Goal: Task Accomplishment & Management: Manage account settings

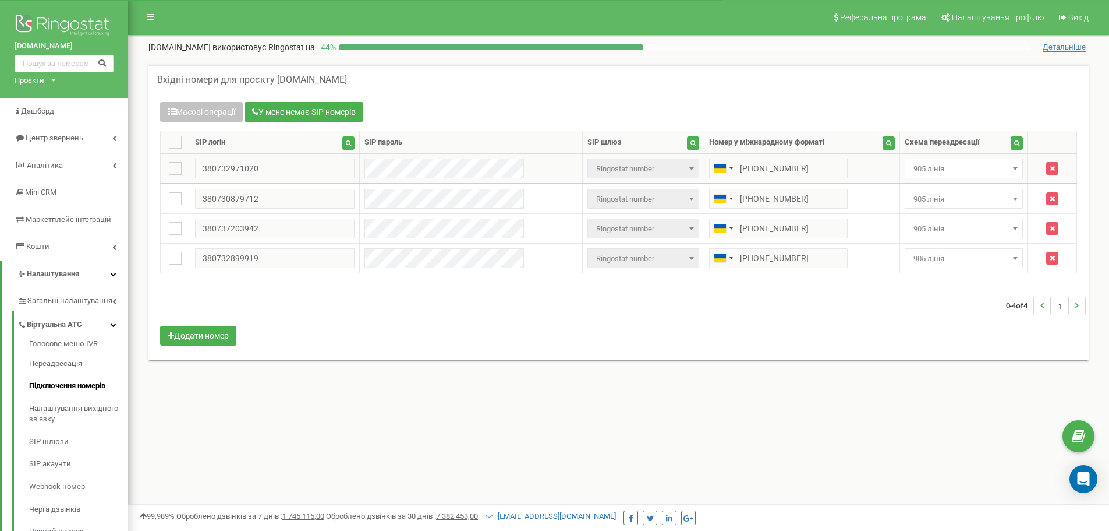
click at [955, 172] on span "905 лінія" at bounding box center [964, 169] width 110 height 16
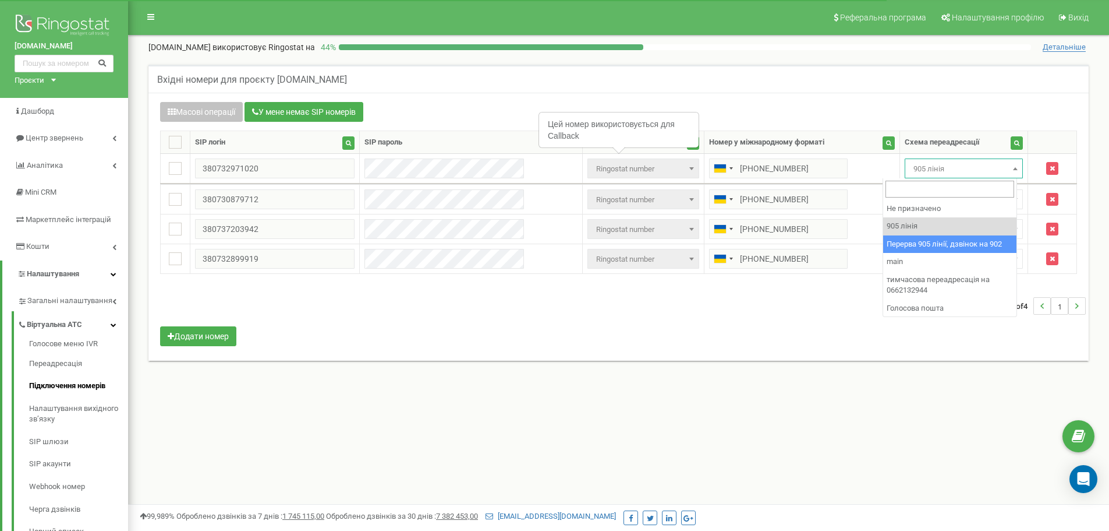
select select "173564"
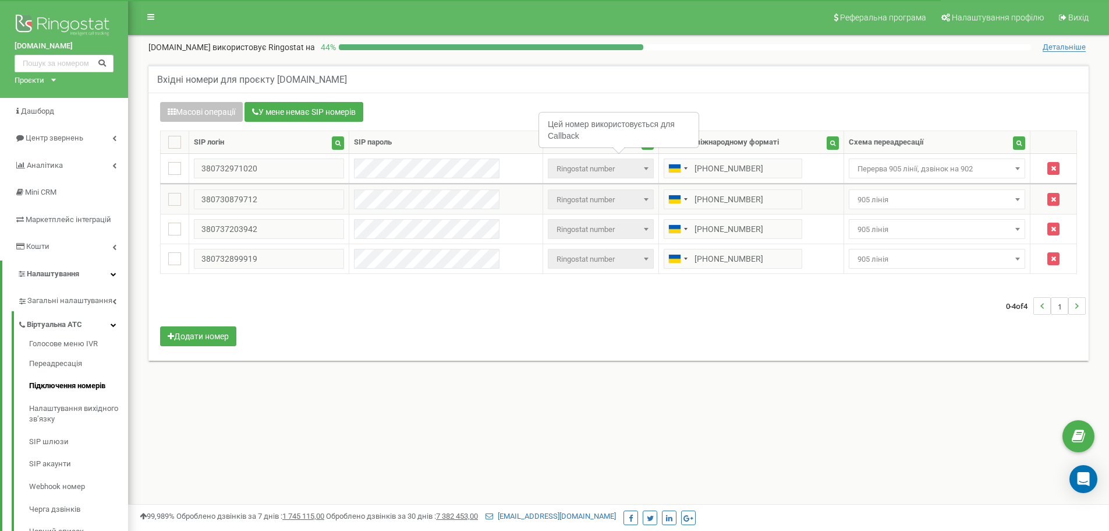
drag, startPoint x: 909, startPoint y: 200, endPoint x: 918, endPoint y: 207, distance: 11.2
click at [910, 200] on span "905 лінія" at bounding box center [937, 200] width 169 height 16
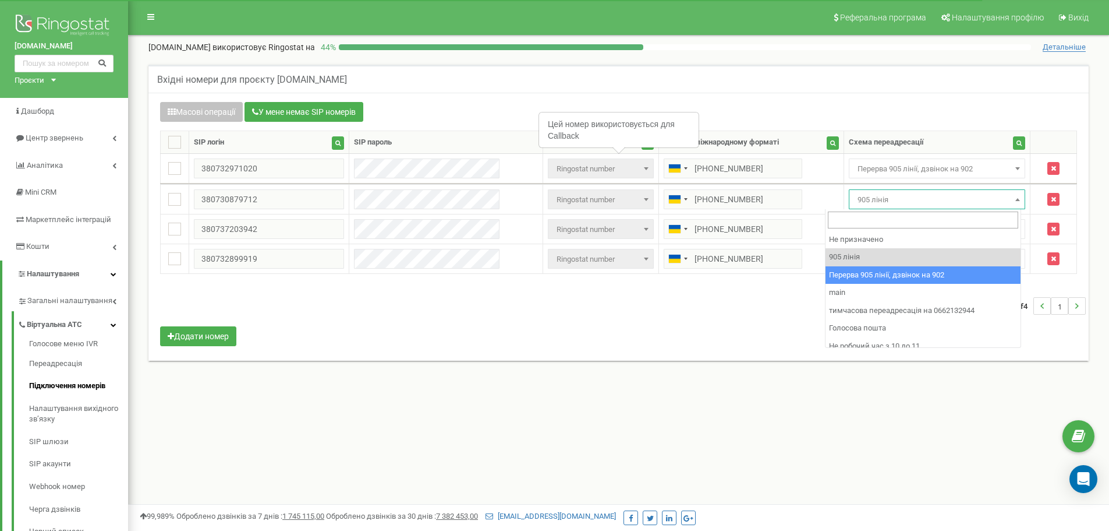
select select "173564"
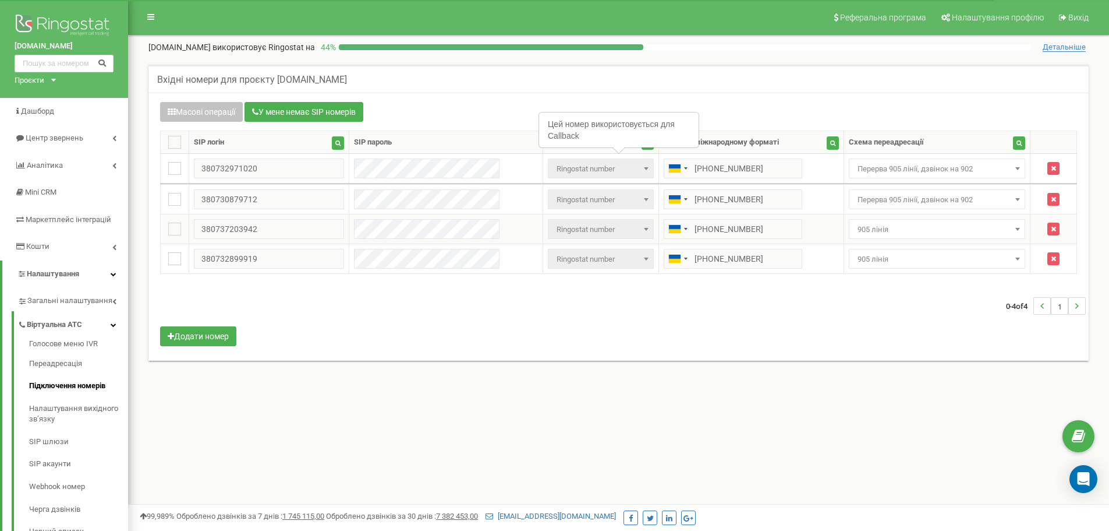
click at [922, 236] on span "905 лінія" at bounding box center [937, 229] width 169 height 16
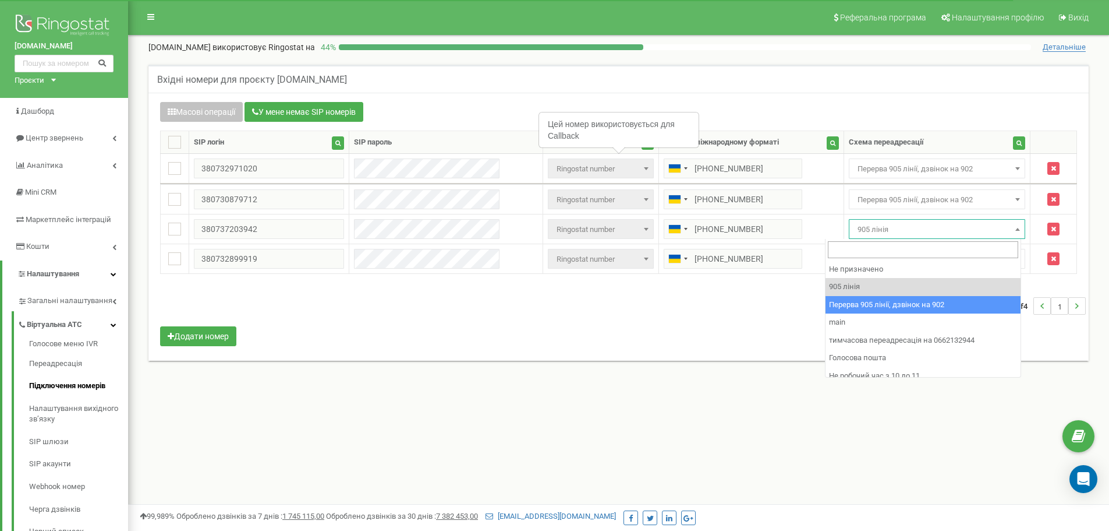
drag, startPoint x: 958, startPoint y: 307, endPoint x: 936, endPoint y: 284, distance: 32.6
select select "173564"
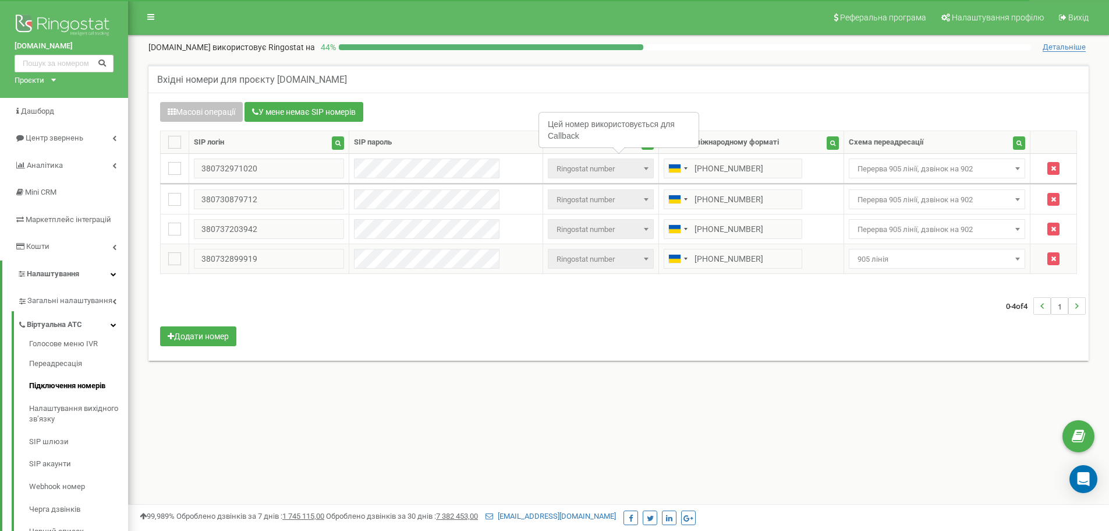
click at [920, 249] on span "905 лінія" at bounding box center [937, 259] width 177 height 20
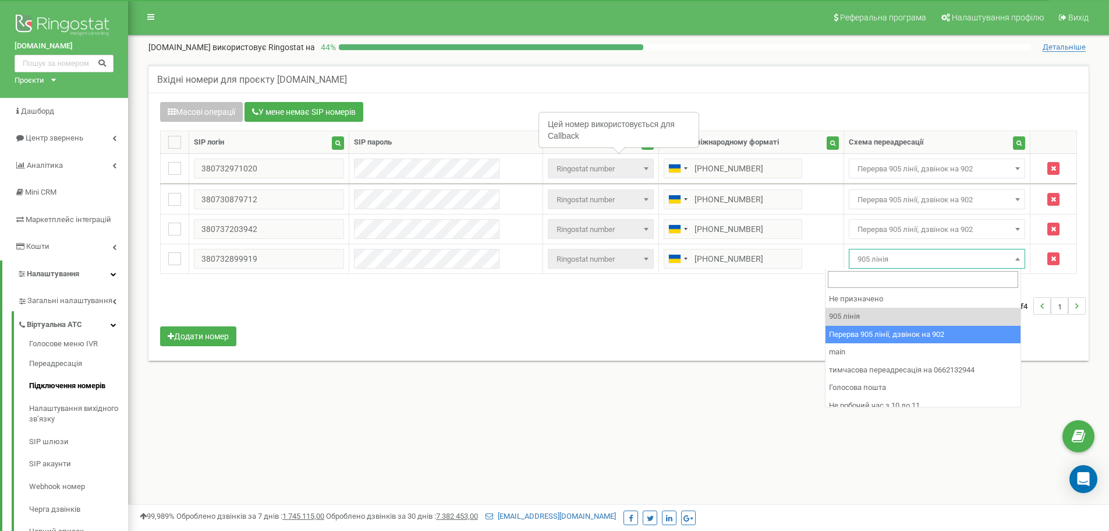
drag, startPoint x: 978, startPoint y: 331, endPoint x: 945, endPoint y: 327, distance: 33.4
select select "173564"
